Goal: Transaction & Acquisition: Purchase product/service

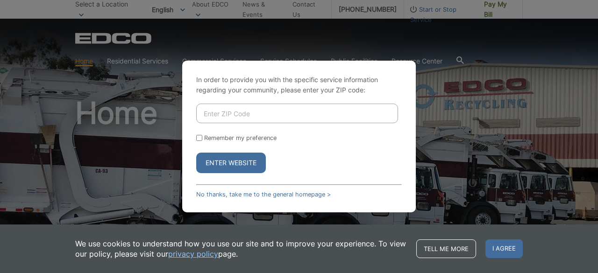
click at [259, 110] on input "Enter ZIP Code" at bounding box center [297, 114] width 202 height 20
click at [502, 246] on span "I agree" at bounding box center [503, 249] width 37 height 19
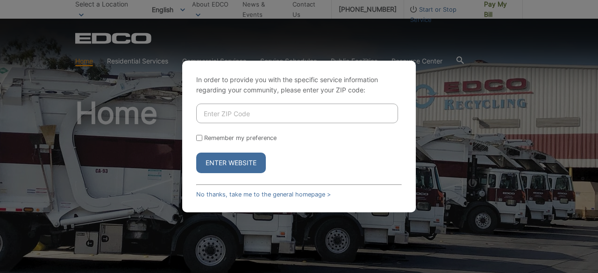
click at [218, 114] on input "Enter ZIP Code" at bounding box center [297, 114] width 202 height 20
click at [235, 119] on input "Enter ZIP Code" at bounding box center [297, 114] width 202 height 20
click at [292, 197] on link "No thanks, take me to the general homepage >" at bounding box center [263, 194] width 135 height 7
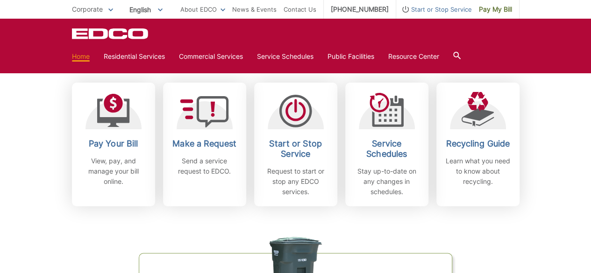
scroll to position [265, 0]
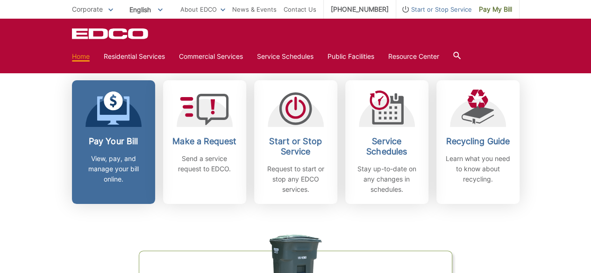
click at [119, 155] on p "View, pay, and manage your bill online." at bounding box center [113, 169] width 69 height 31
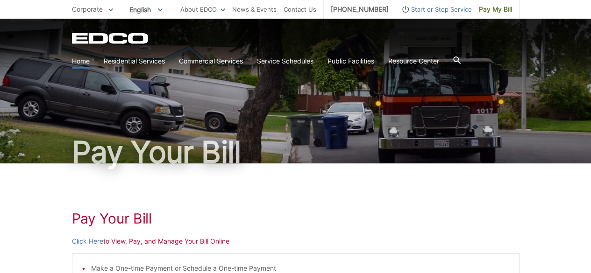
click at [85, 63] on link "Home" at bounding box center [81, 61] width 18 height 10
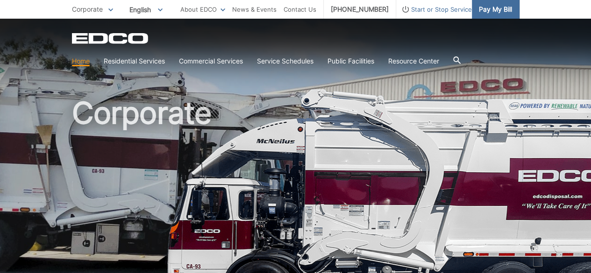
click at [487, 11] on span "Pay My Bill" at bounding box center [495, 9] width 33 height 10
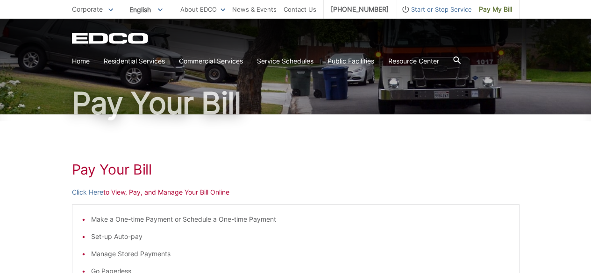
scroll to position [93, 0]
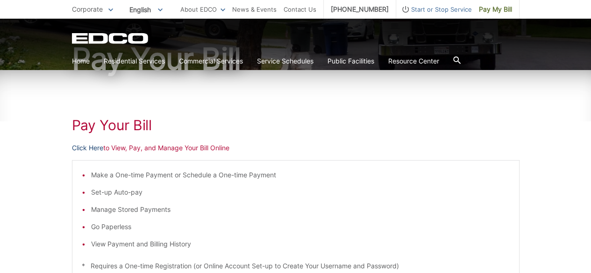
click at [88, 149] on link "Click Here" at bounding box center [87, 148] width 31 height 10
